Goal: Information Seeking & Learning: Learn about a topic

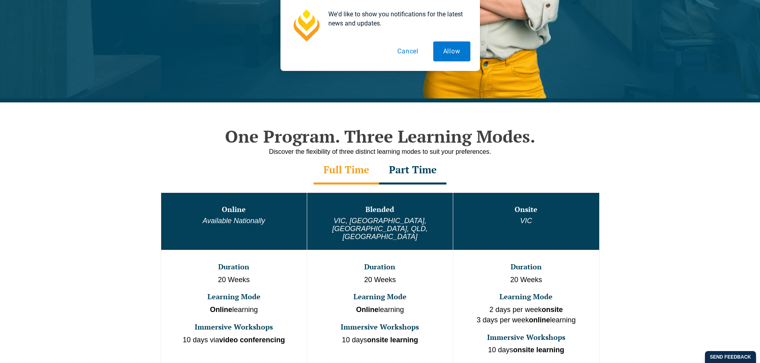
scroll to position [399, 0]
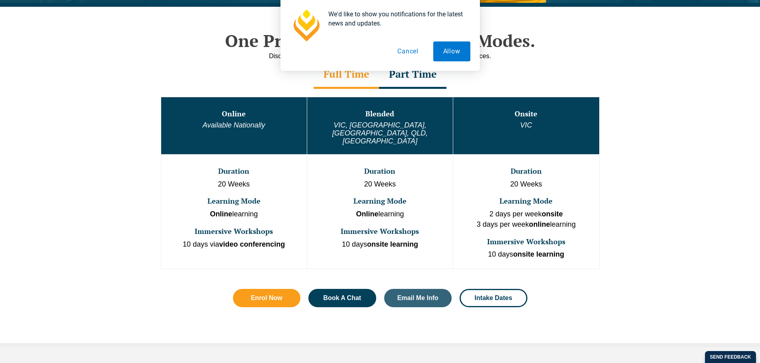
click at [412, 57] on button "Cancel" at bounding box center [407, 51] width 41 height 20
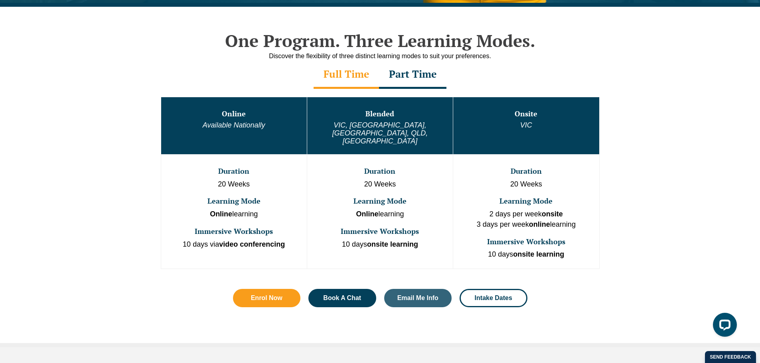
scroll to position [0, 0]
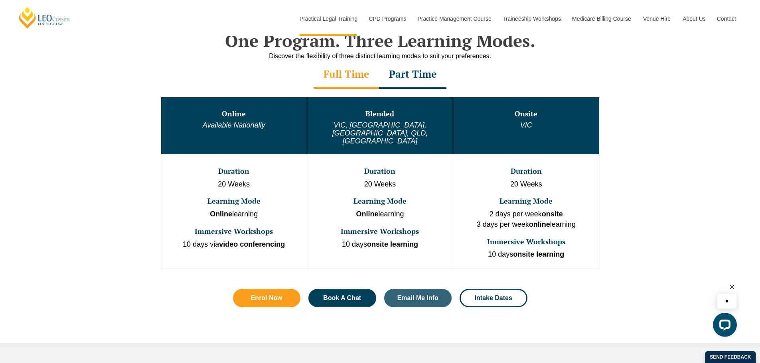
click at [412, 75] on div "Part Time" at bounding box center [412, 75] width 67 height 28
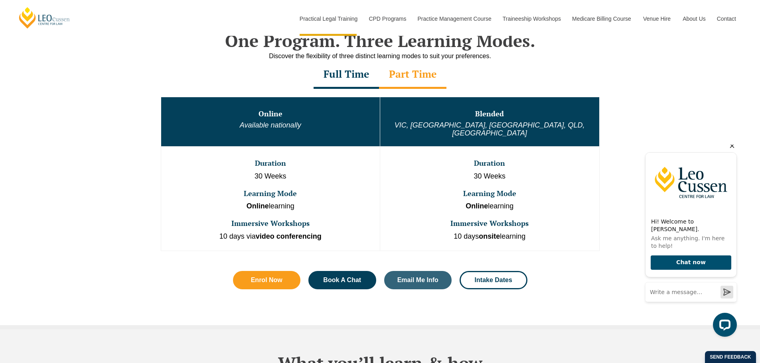
click at [338, 69] on div "Full Time" at bounding box center [346, 75] width 65 height 28
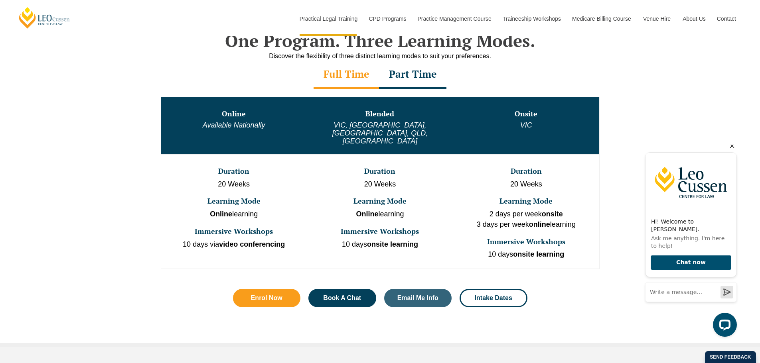
click at [410, 71] on div "Part Time" at bounding box center [412, 75] width 67 height 28
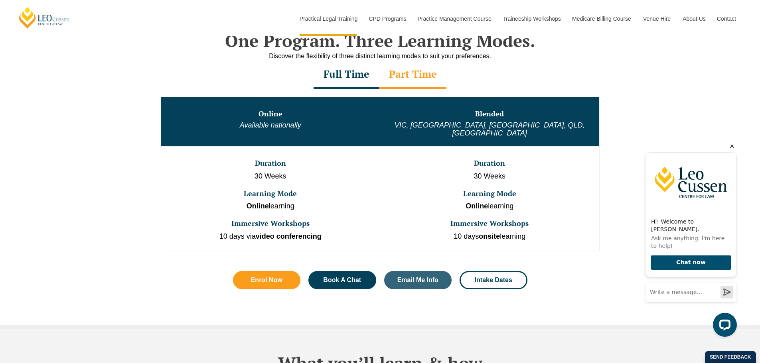
click at [338, 70] on div "Full Time" at bounding box center [346, 75] width 65 height 28
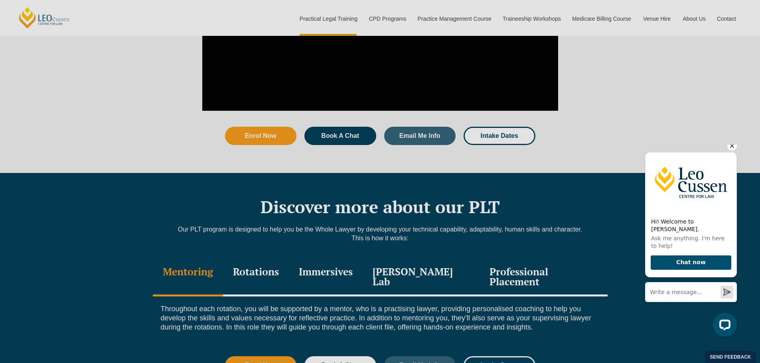
scroll to position [1157, 0]
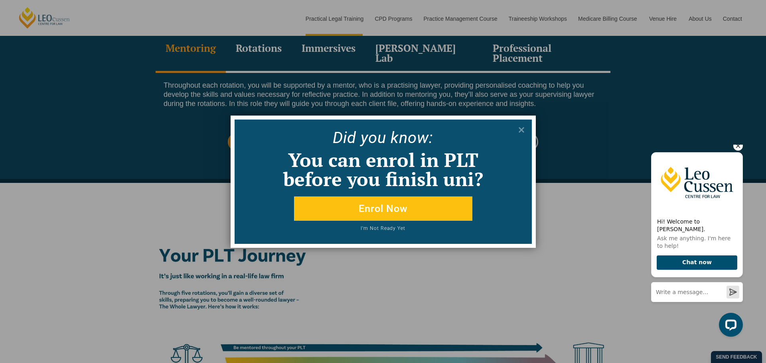
click at [515, 126] on button at bounding box center [521, 130] width 13 height 13
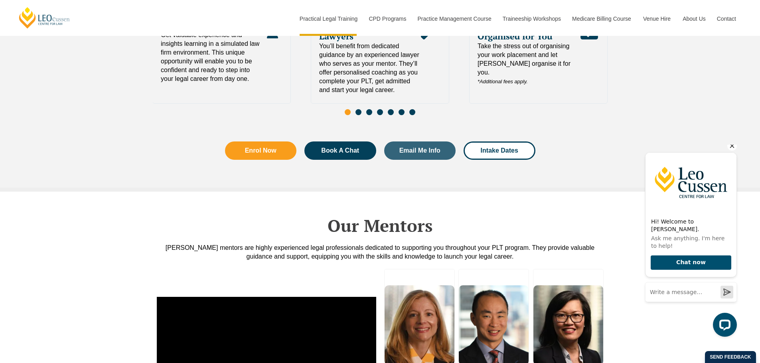
scroll to position [1915, 0]
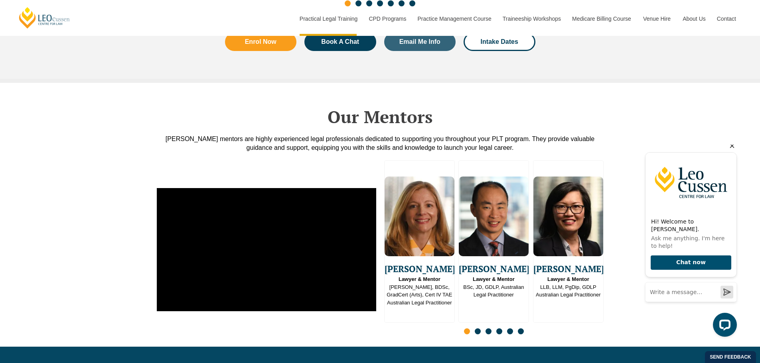
click at [489, 329] on span "Go to slide 3" at bounding box center [488, 332] width 6 height 6
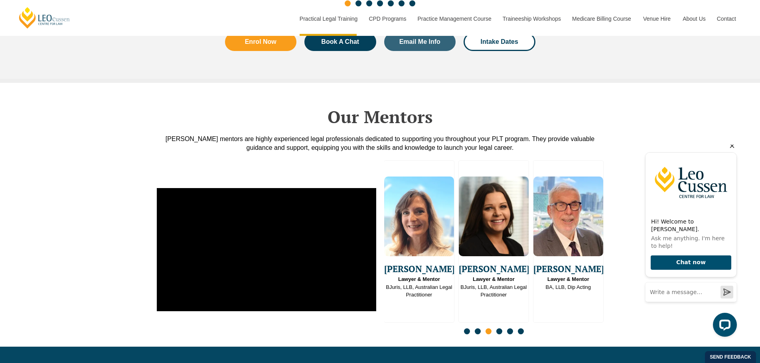
click at [479, 329] on span "Go to slide 2" at bounding box center [478, 332] width 6 height 6
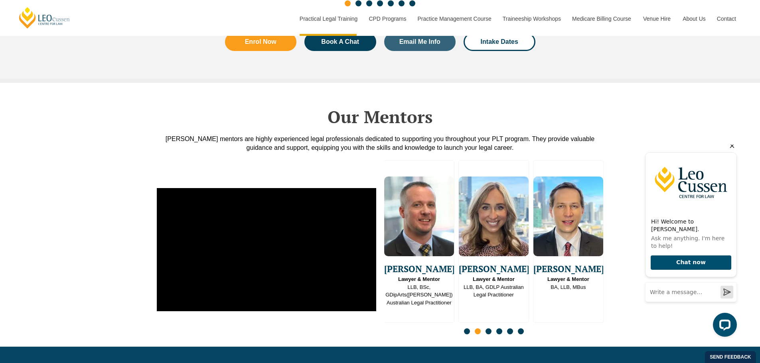
click at [500, 329] on span "Go to slide 4" at bounding box center [499, 332] width 6 height 6
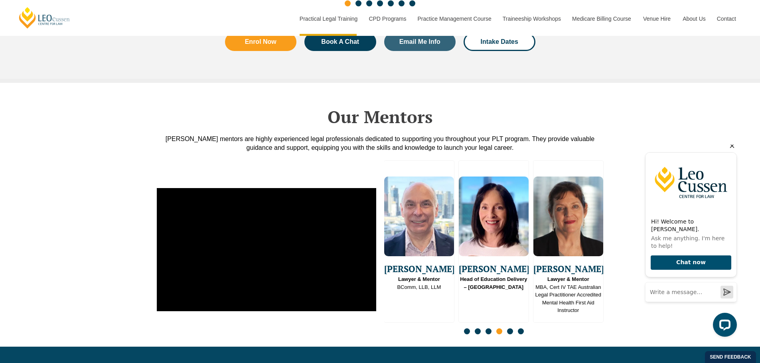
click at [509, 329] on span "Go to slide 5" at bounding box center [510, 332] width 6 height 6
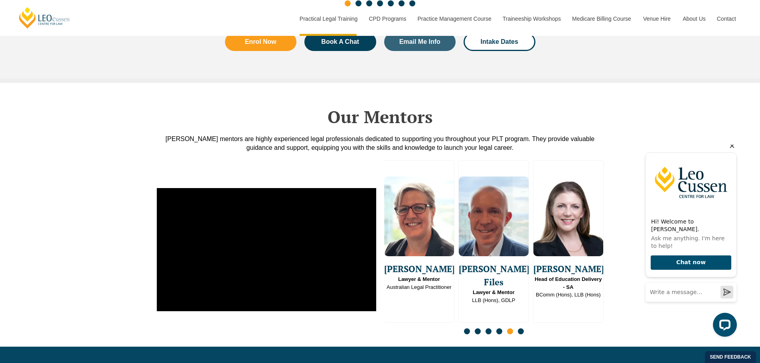
click at [498, 329] on span "Go to slide 4" at bounding box center [499, 332] width 6 height 6
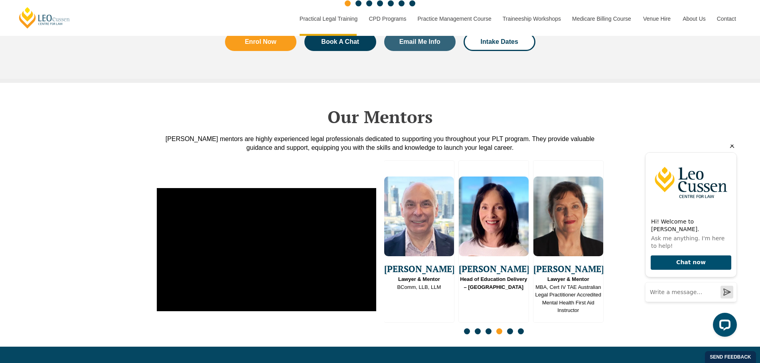
click at [508, 329] on span "Go to slide 5" at bounding box center [510, 332] width 6 height 6
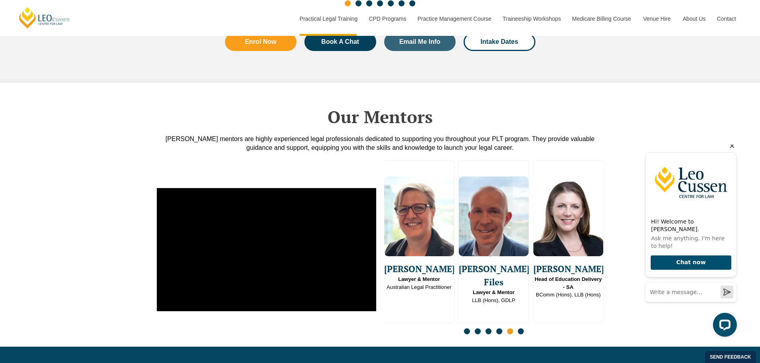
click at [521, 329] on span "Go to slide 6" at bounding box center [521, 332] width 6 height 6
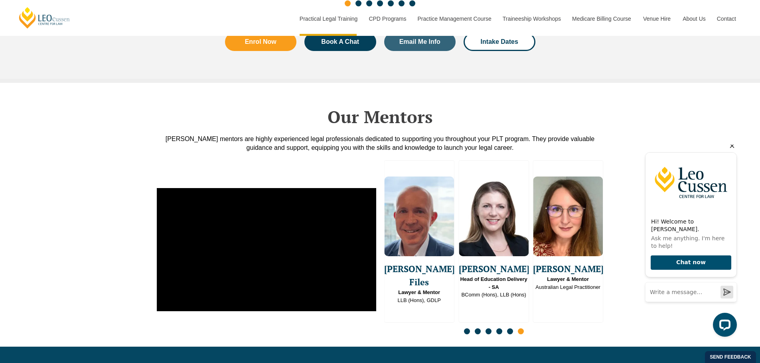
click at [488, 329] on span "Go to slide 3" at bounding box center [488, 332] width 6 height 6
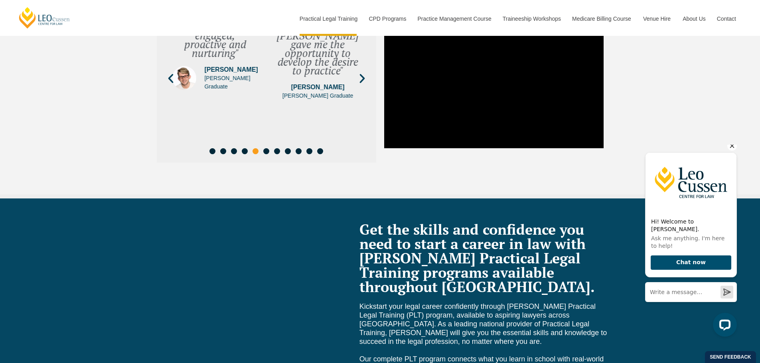
scroll to position [3112, 0]
